Goal: Navigation & Orientation: Find specific page/section

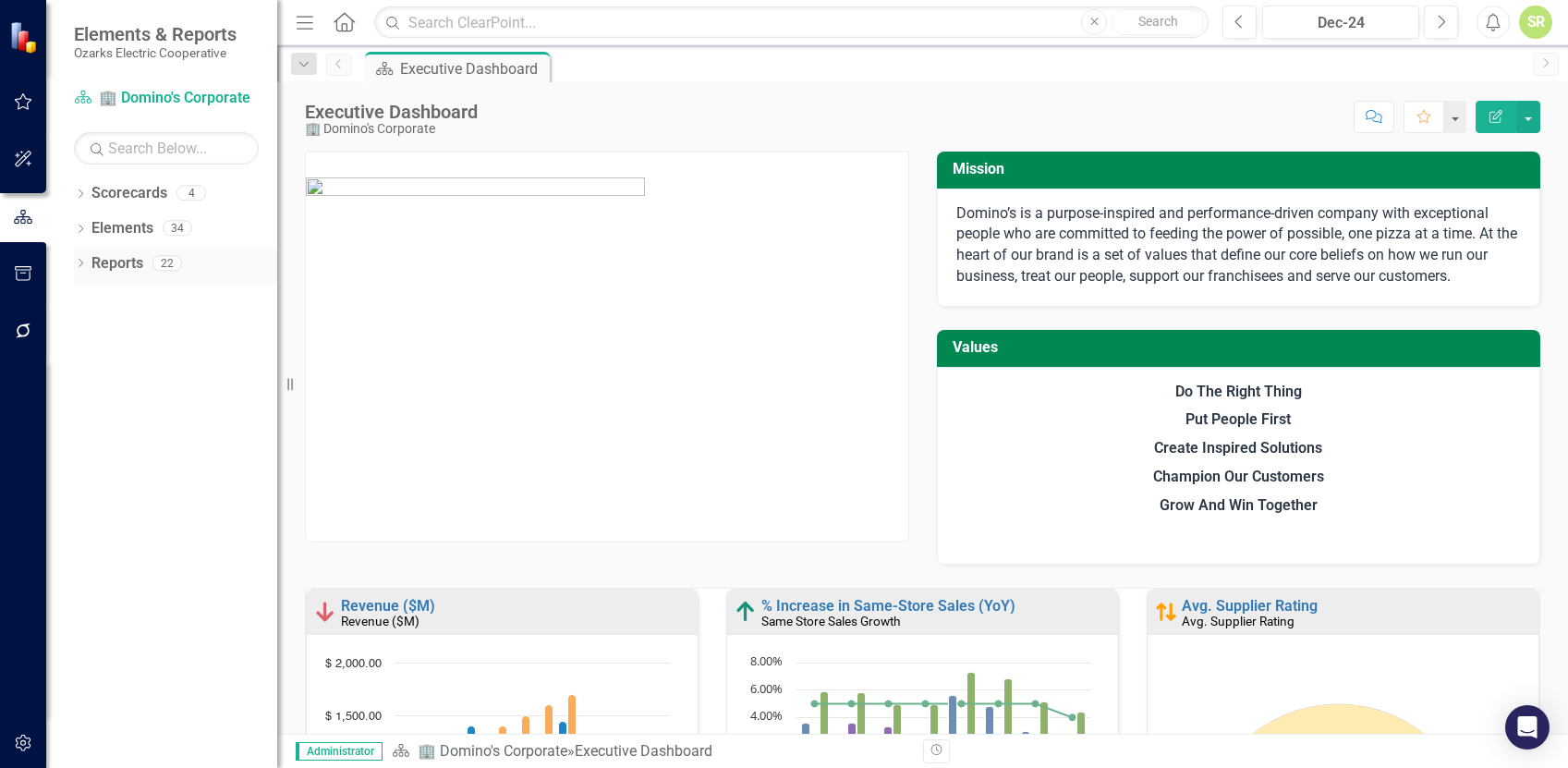
click at [78, 258] on div "Dropdown" at bounding box center [80, 266] width 13 height 16
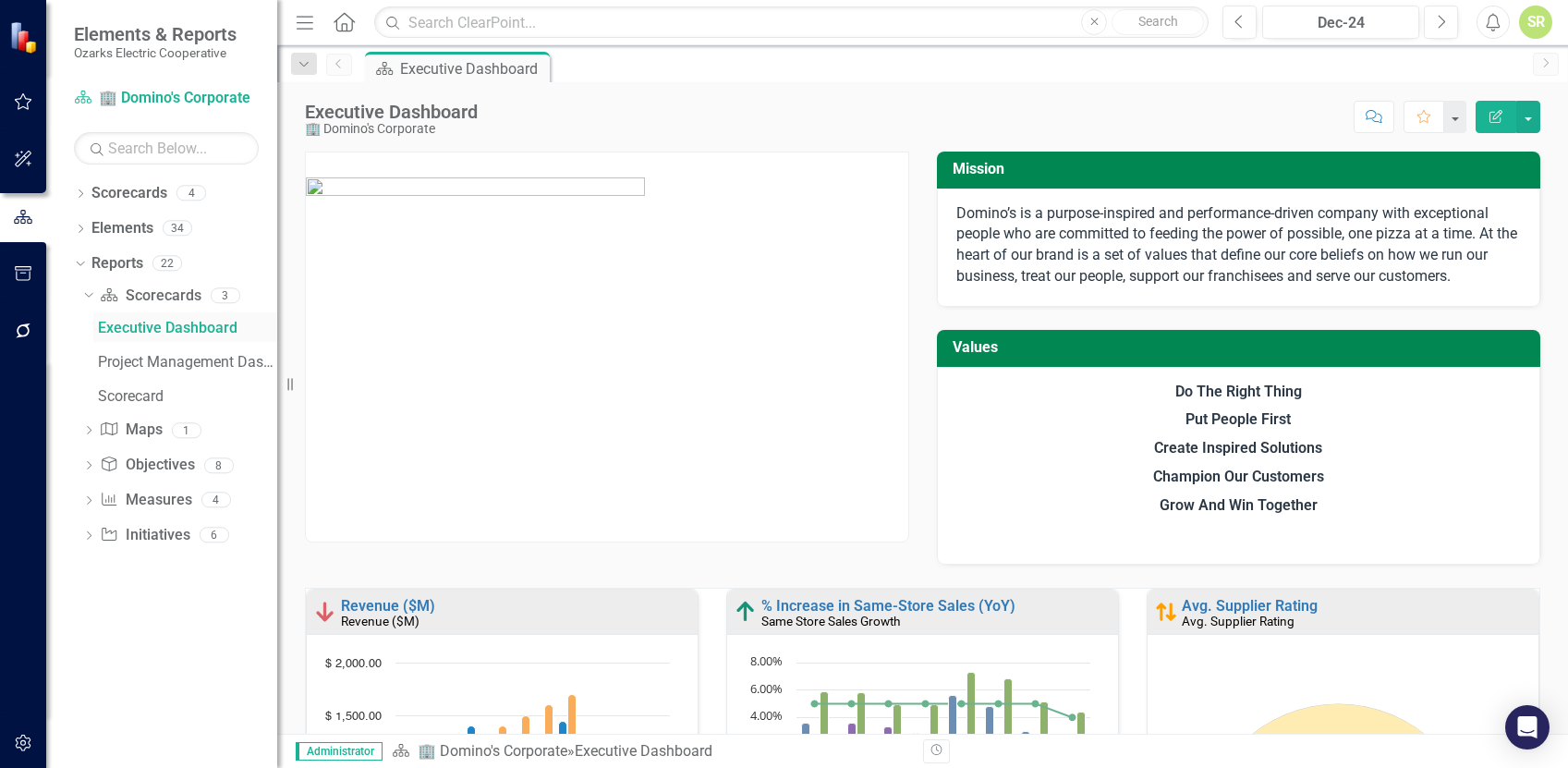
click at [179, 322] on div "Executive Dashboard" at bounding box center [187, 328] width 179 height 17
click at [143, 363] on div "Project Management Dashboard" at bounding box center [187, 363] width 179 height 17
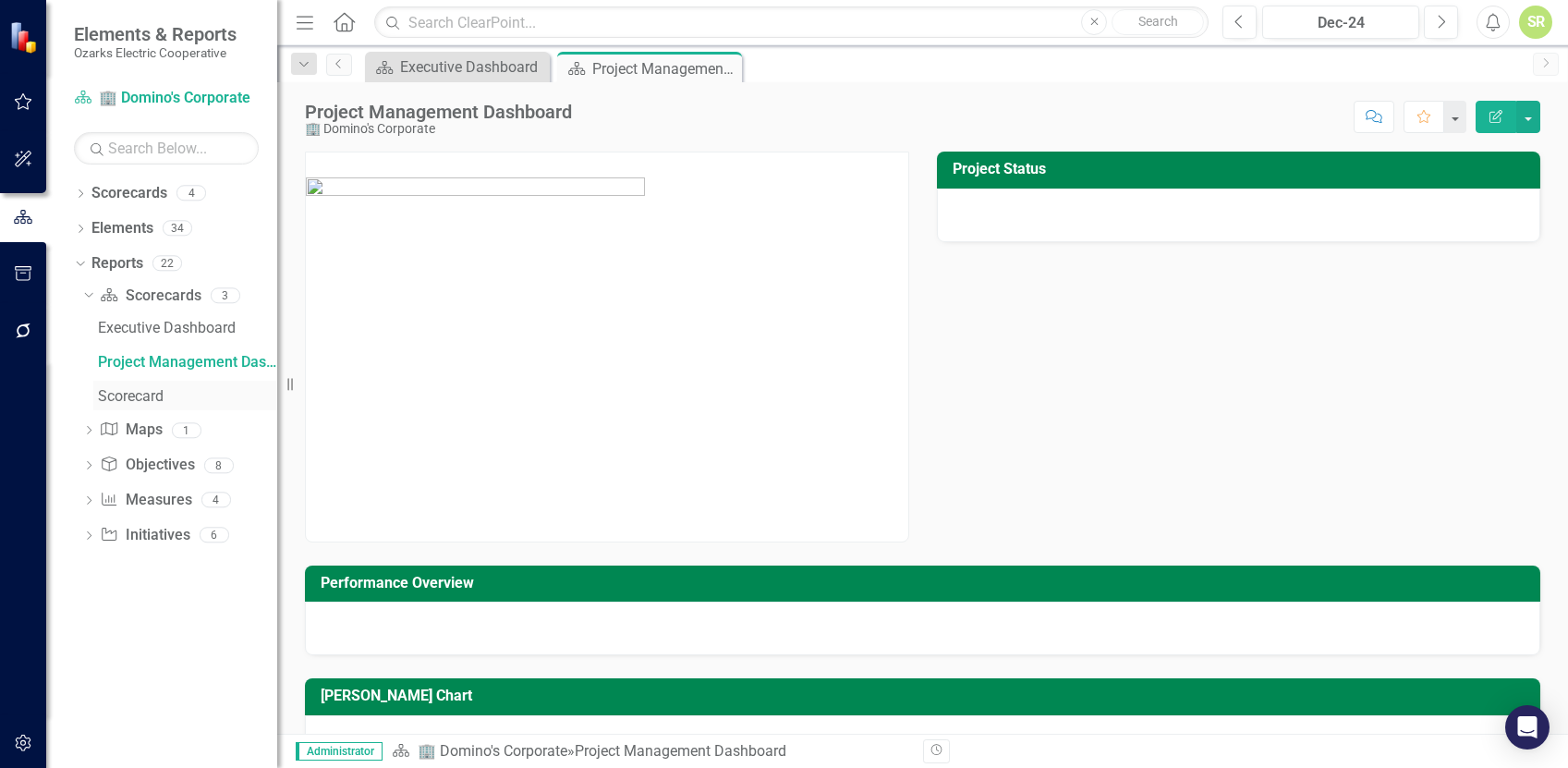
click at [138, 392] on div "Scorecard" at bounding box center [187, 397] width 179 height 17
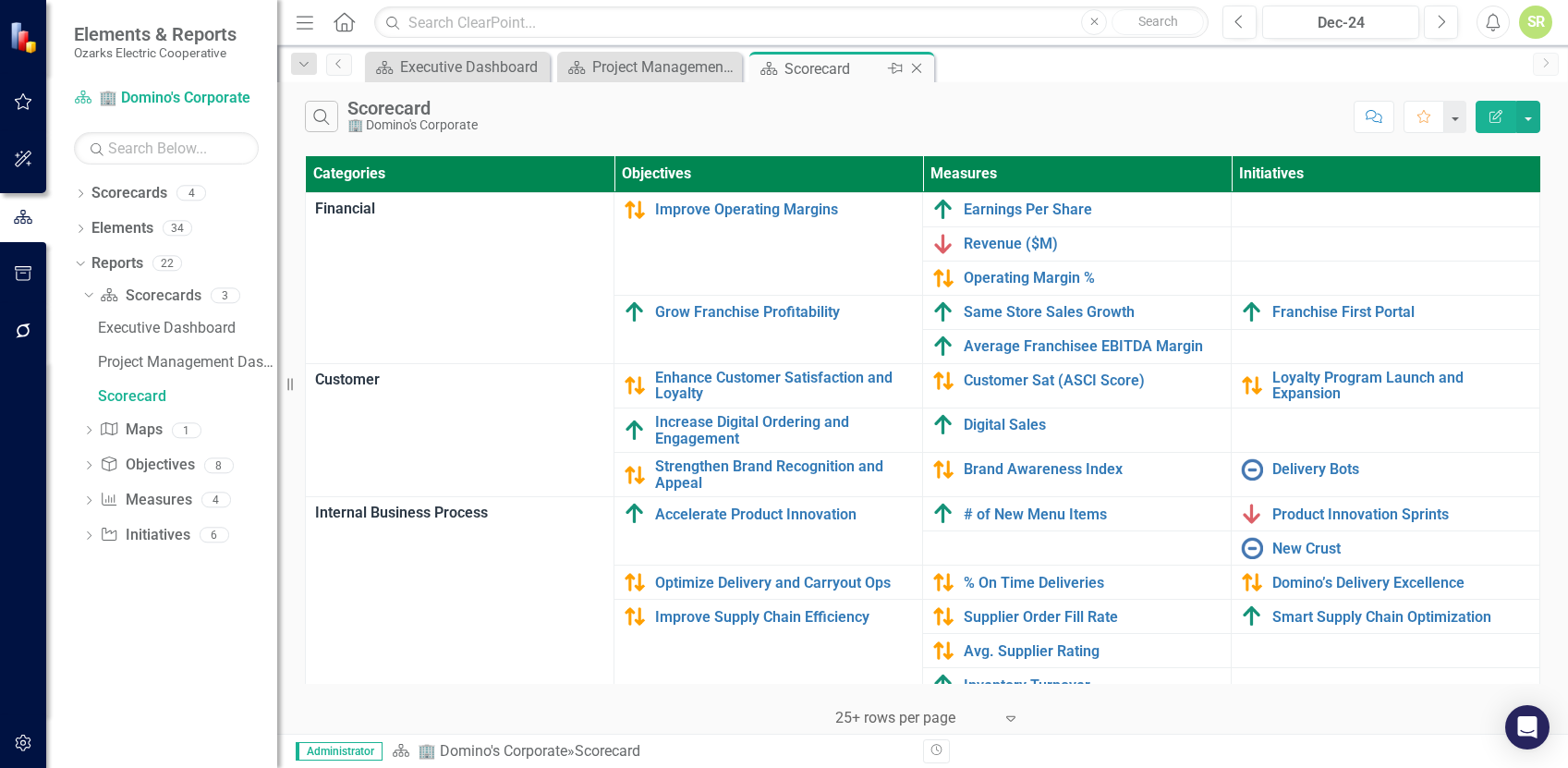
click at [921, 66] on icon "Close" at bounding box center [917, 68] width 19 height 15
